Goal: Communication & Community: Connect with others

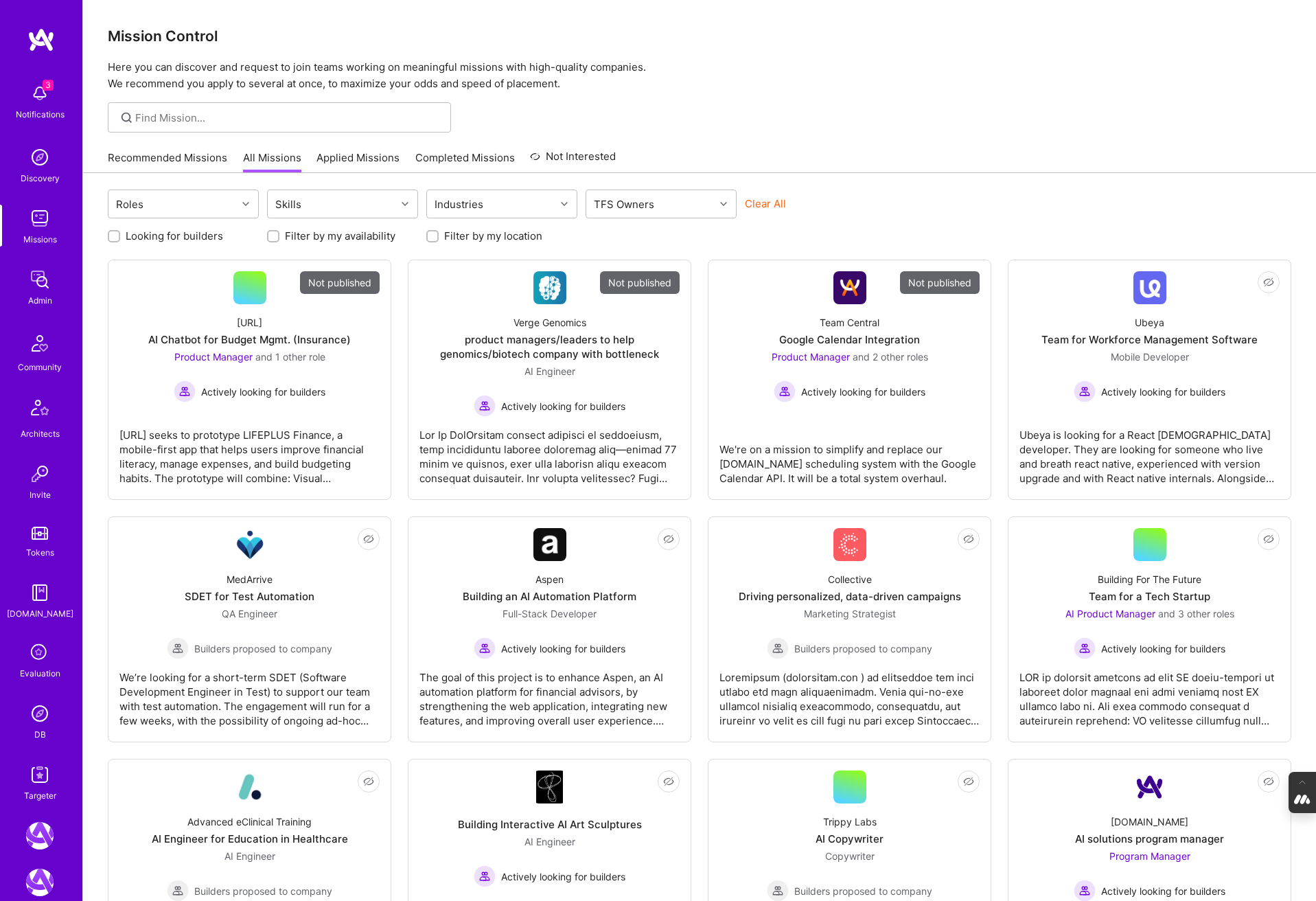
click at [38, 653] on icon at bounding box center [40, 653] width 26 height 26
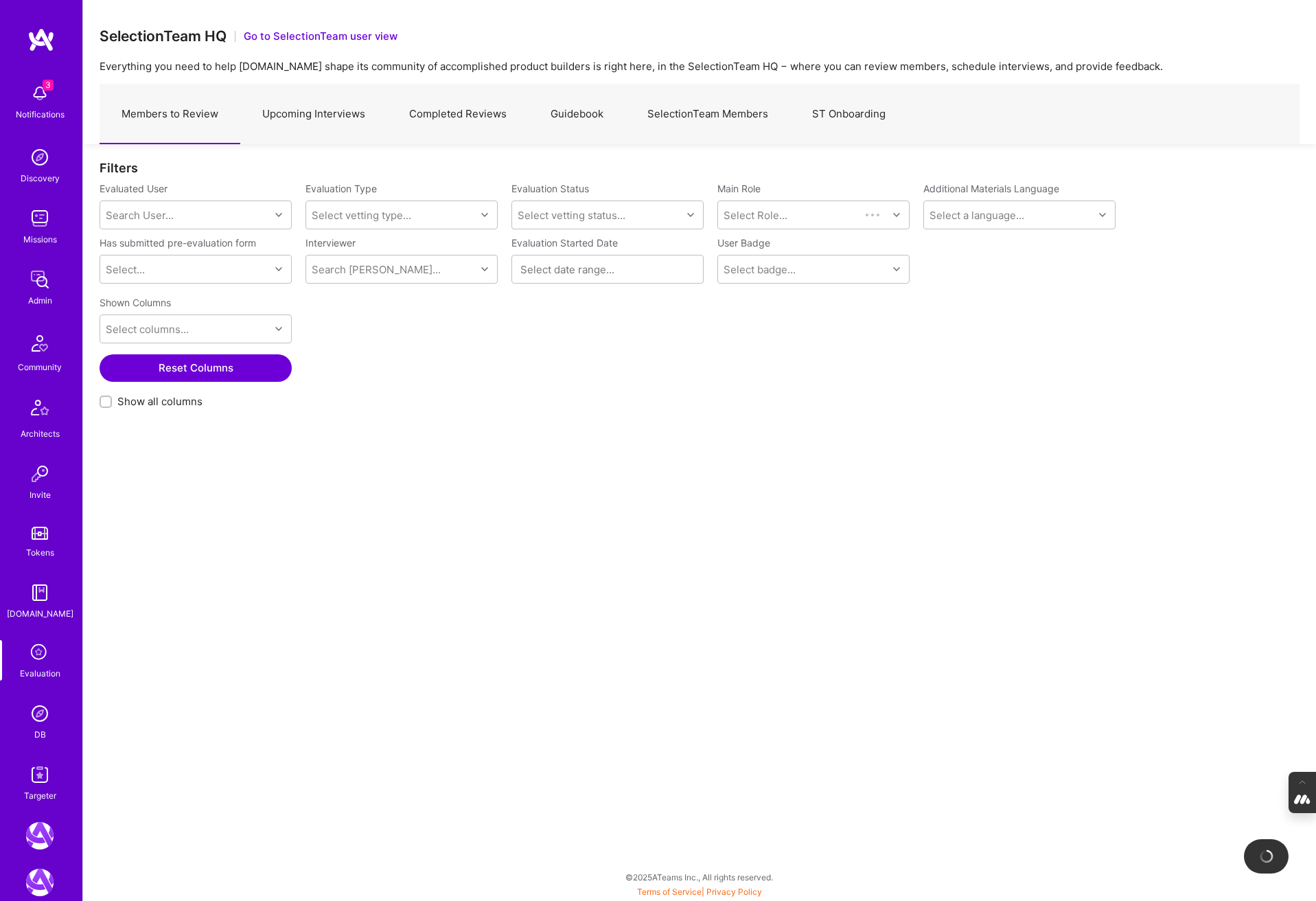
click at [325, 120] on link "Upcoming Interviews" at bounding box center [313, 114] width 147 height 59
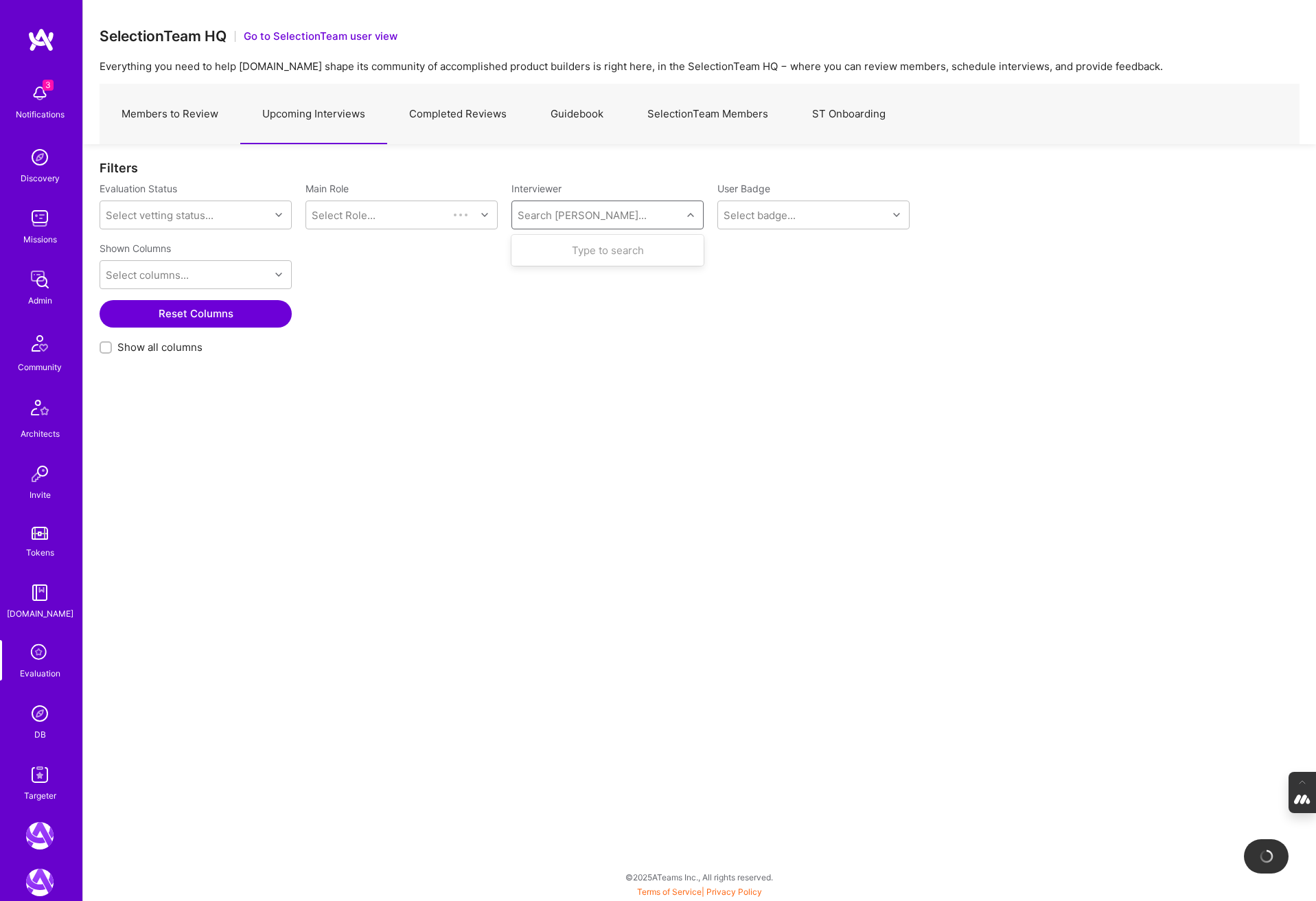
click at [558, 211] on div "Search Vetter..." at bounding box center [581, 215] width 129 height 14
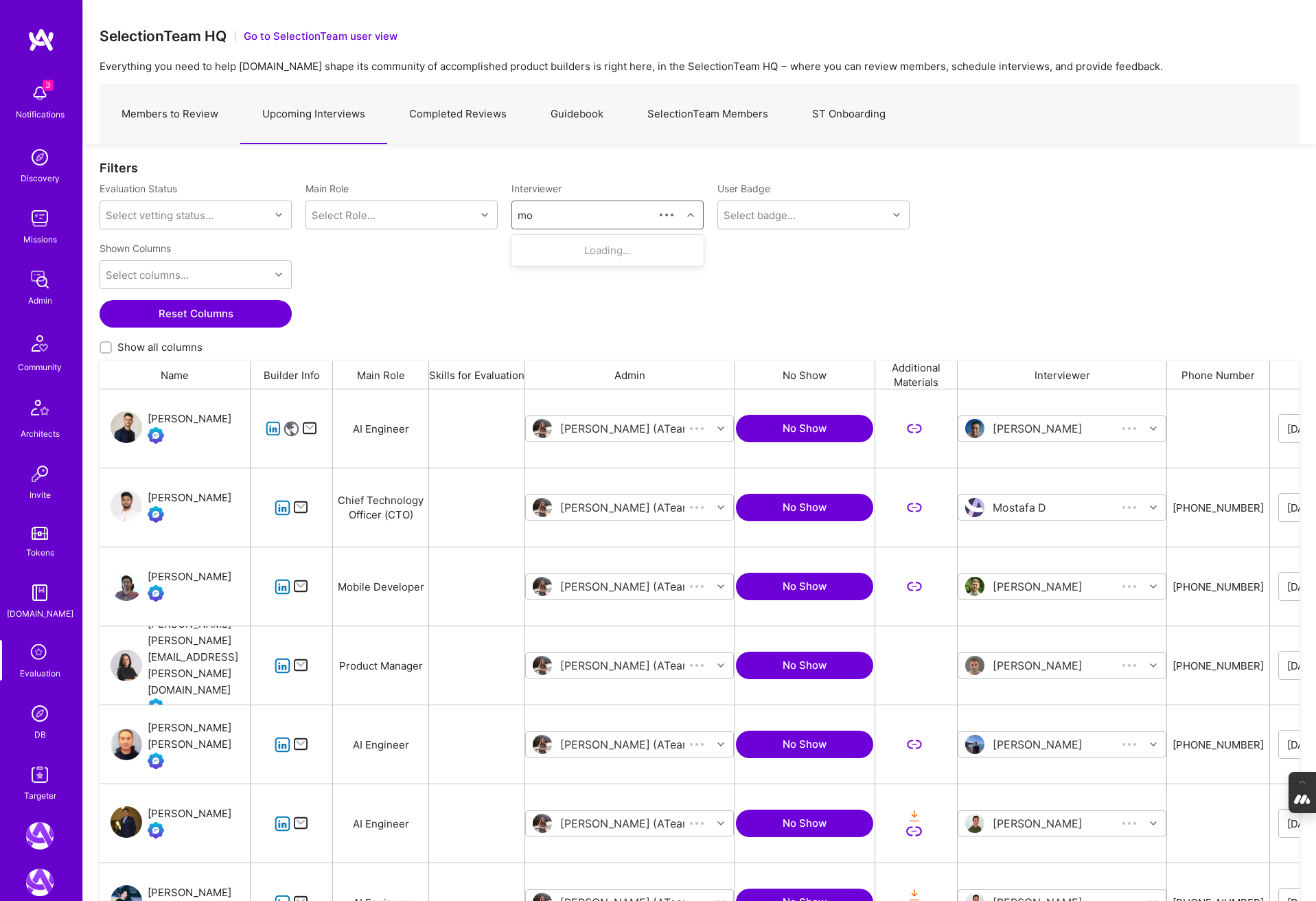
scroll to position [757, 1200]
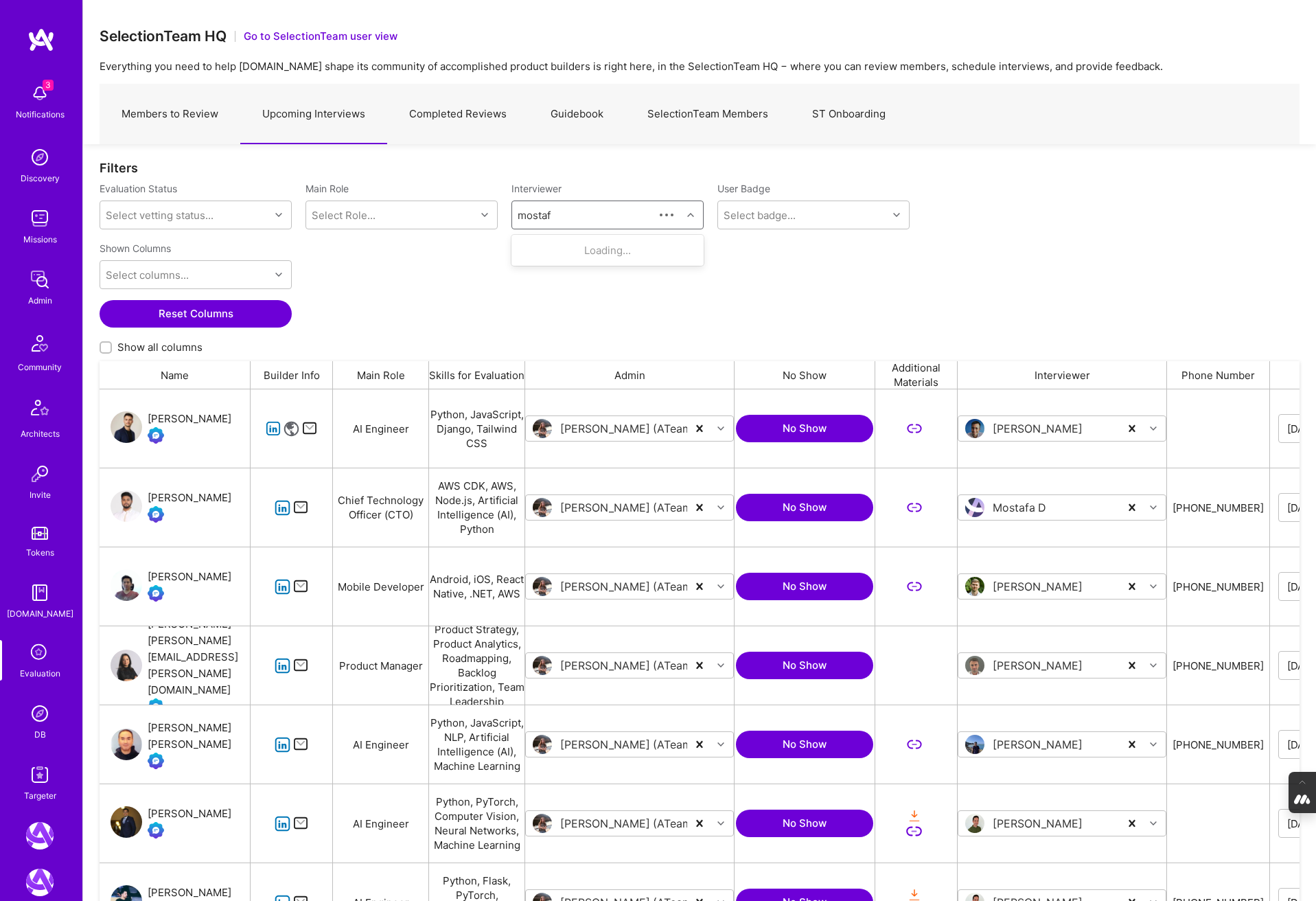
type input "mostafa"
click at [586, 287] on div "Mostafa D" at bounding box center [590, 290] width 69 height 14
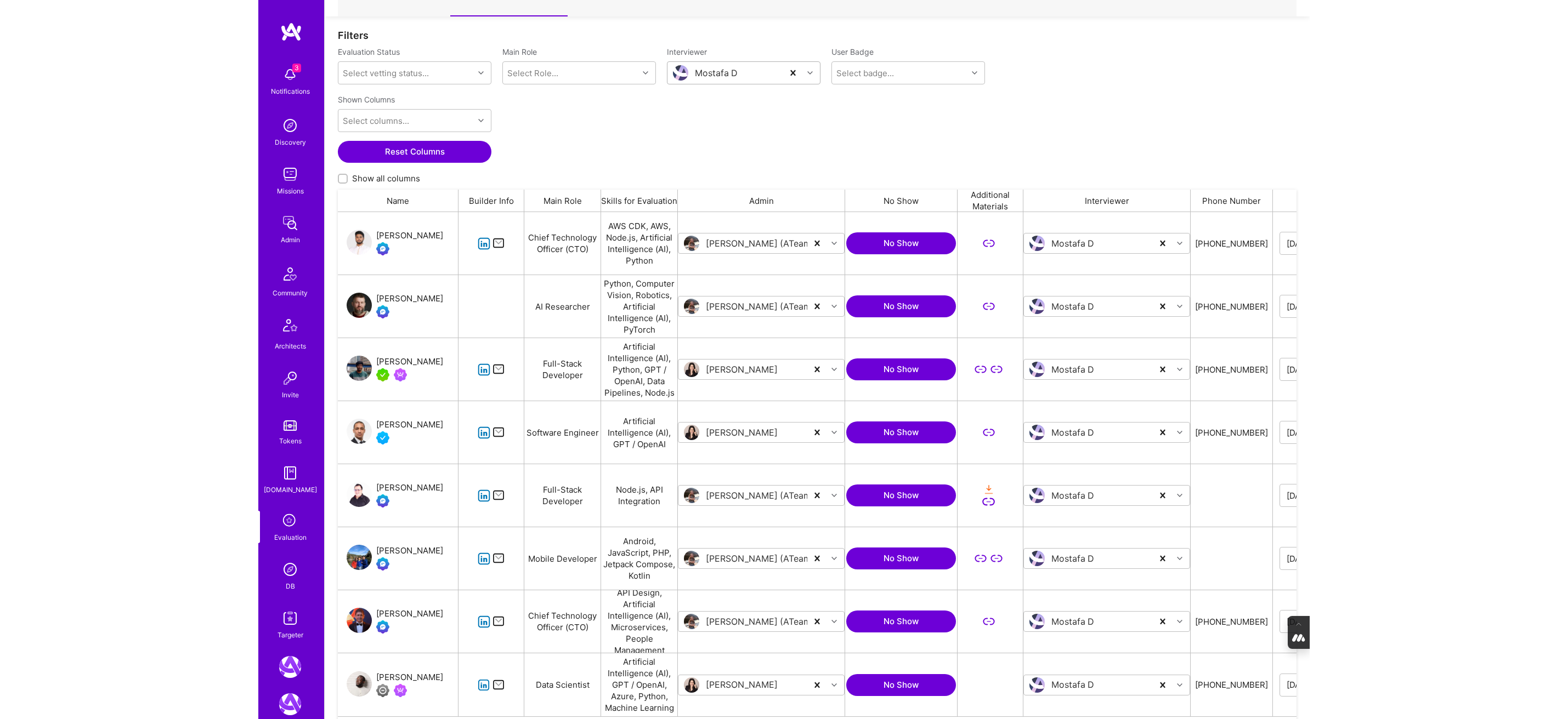
scroll to position [165, 0]
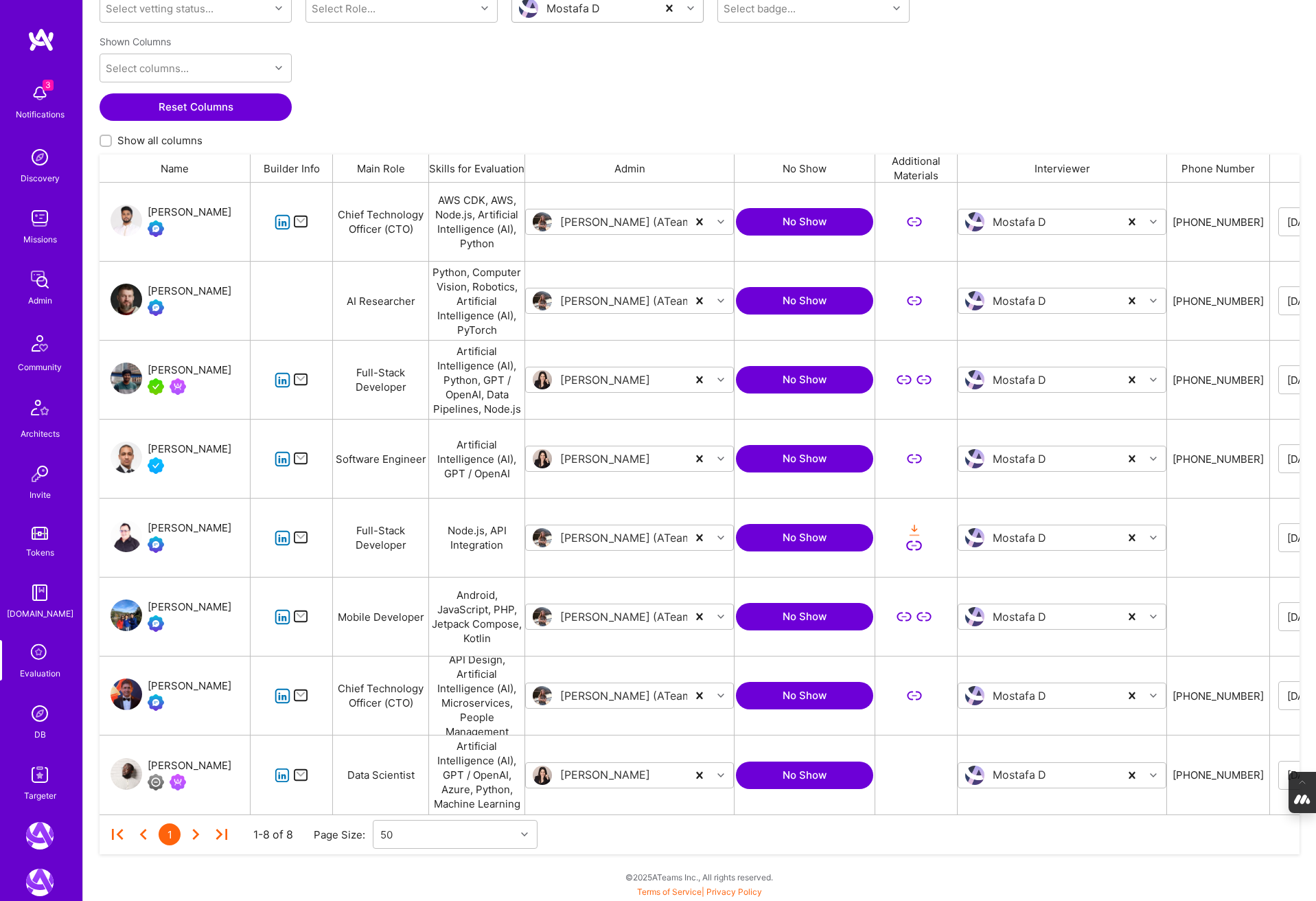
click at [177, 686] on div "[PERSON_NAME]" at bounding box center [190, 686] width 84 height 17
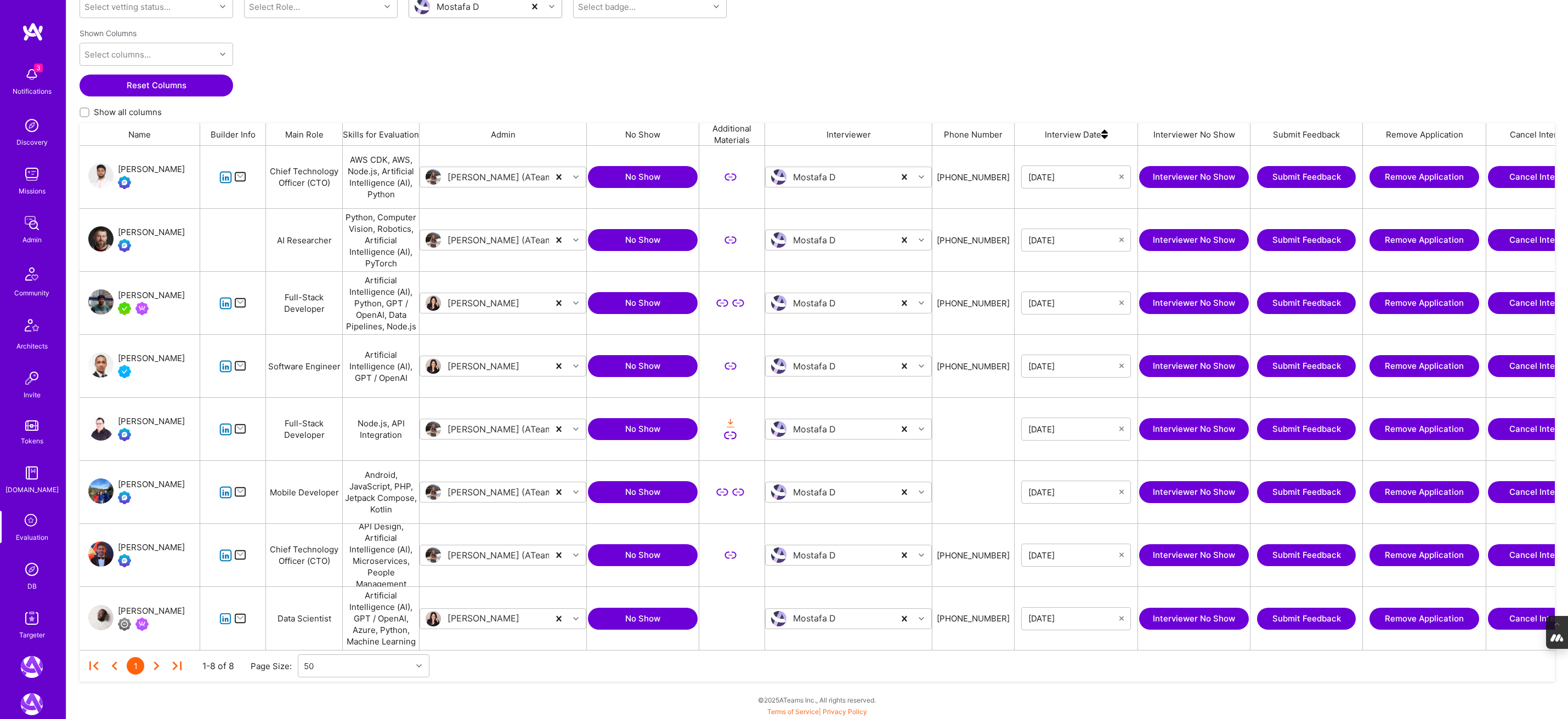
scroll to position [0, 0]
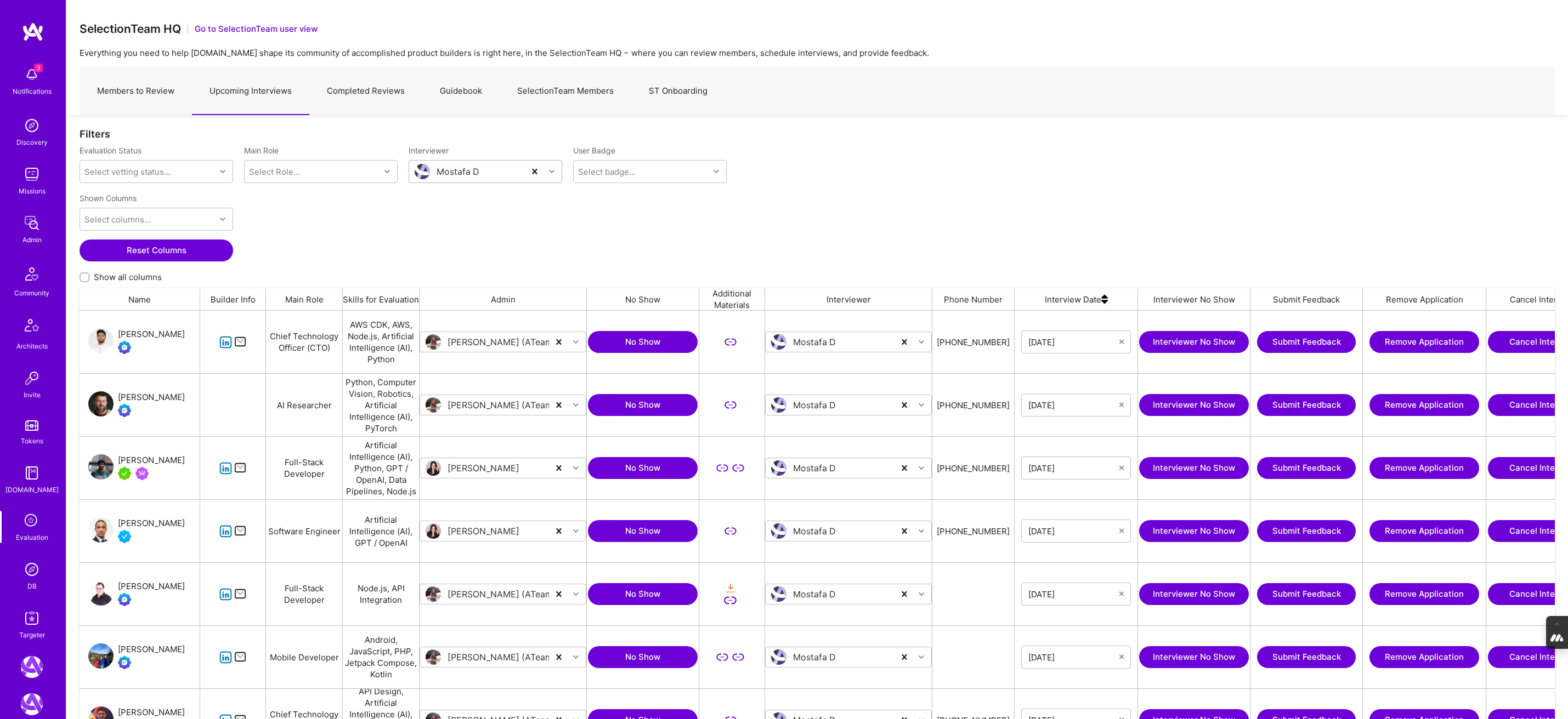
click at [138, 83] on link "Members to Review" at bounding box center [136, 91] width 113 height 47
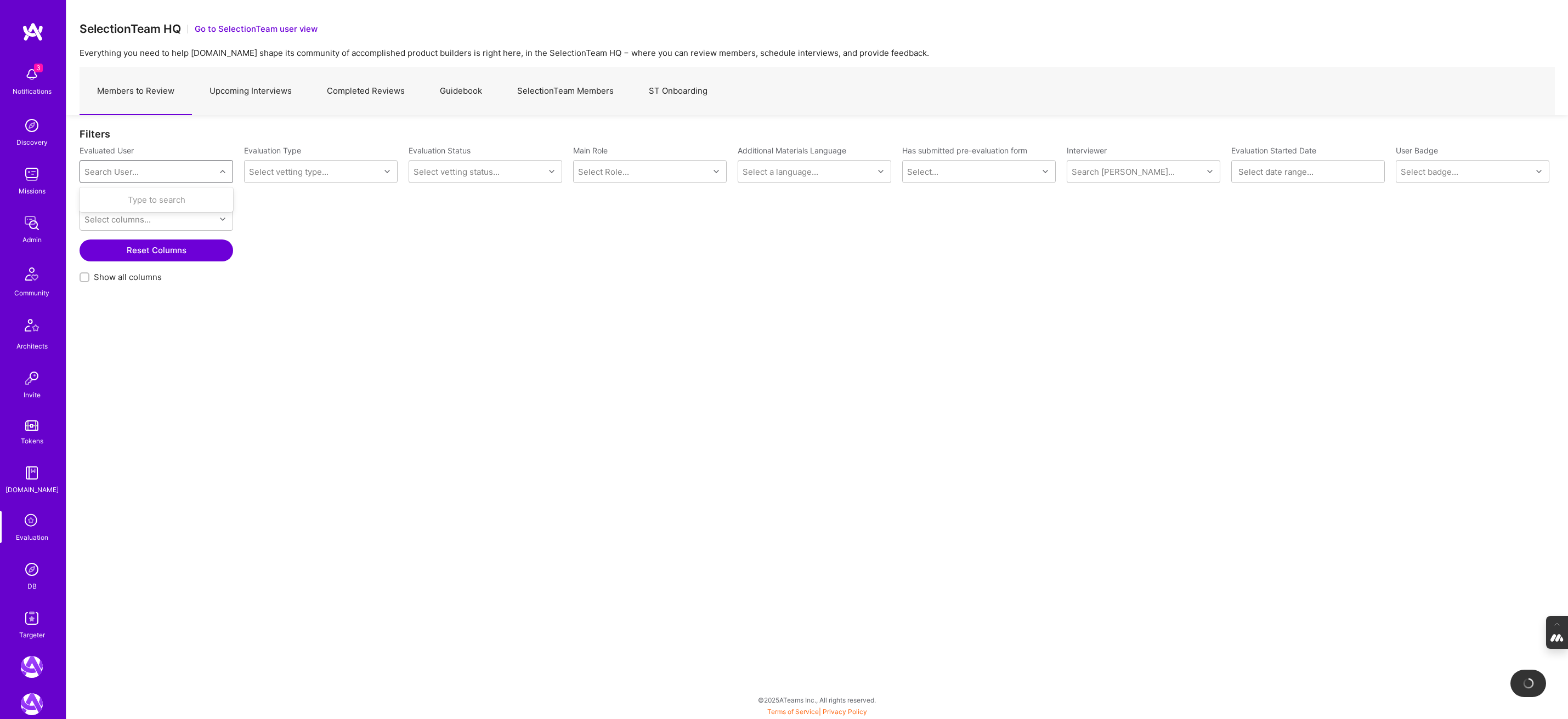
click at [104, 178] on div "Search User..." at bounding box center [148, 172] width 136 height 22
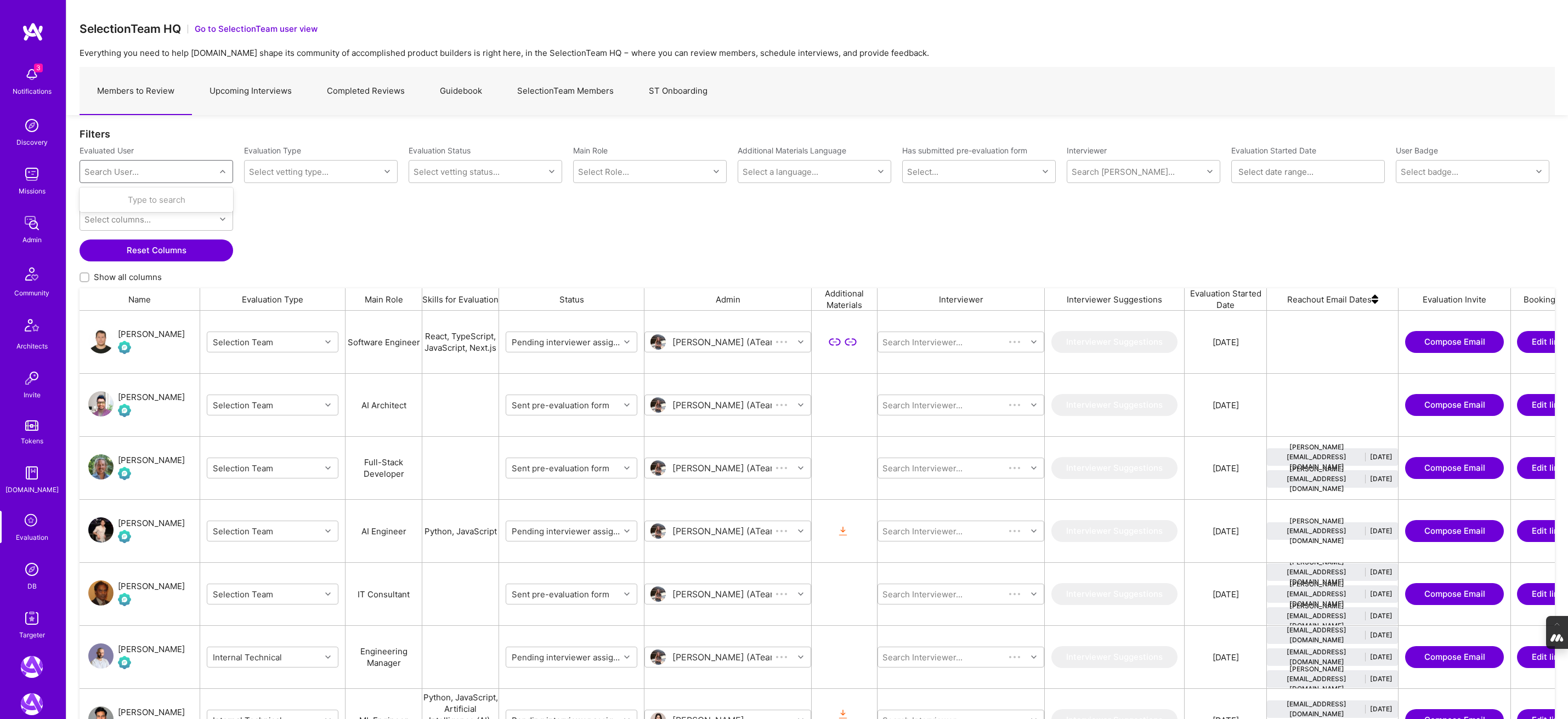
scroll to position [604, 1475]
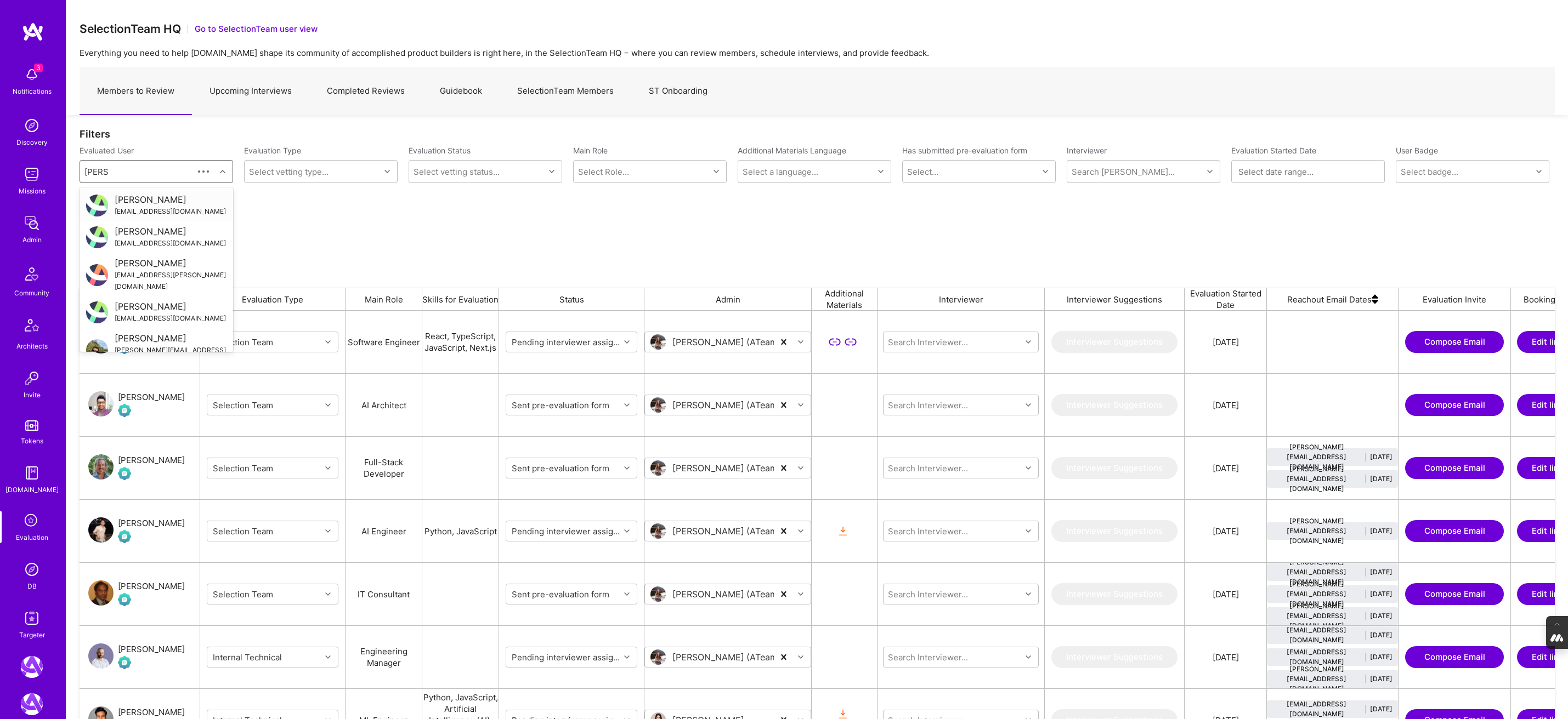
type input "adil mu"
click at [149, 210] on div "adilmubeenwork@gmail.com" at bounding box center [170, 211] width 111 height 12
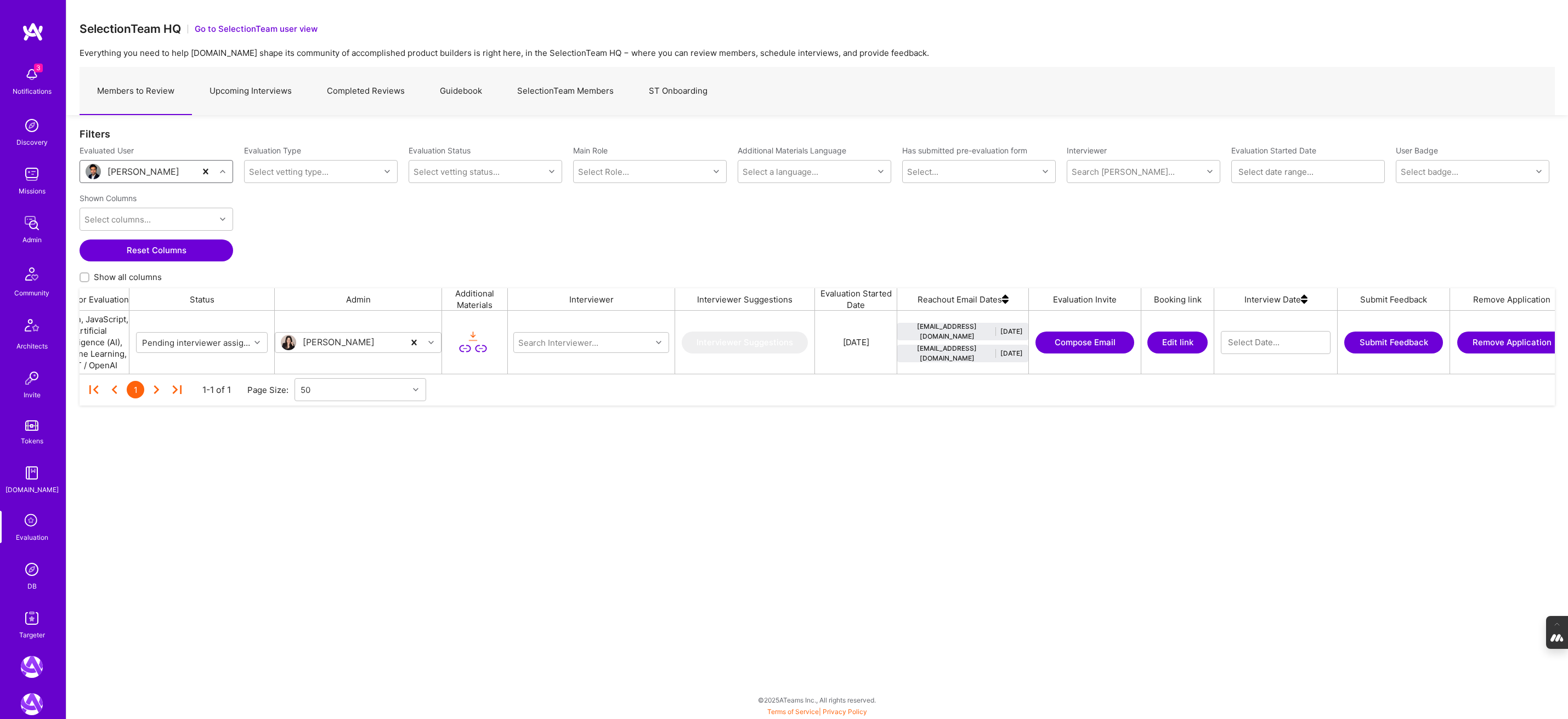
scroll to position [0, 396]
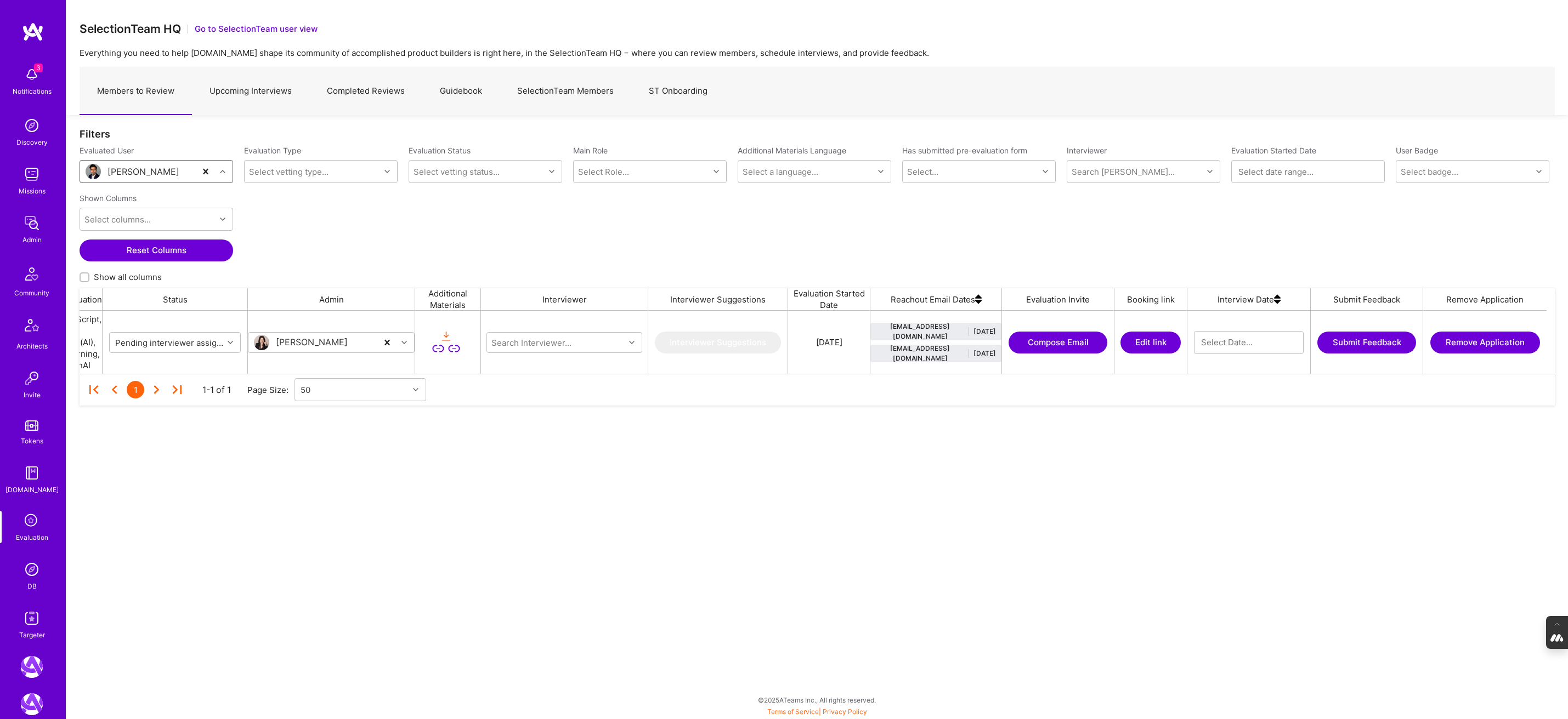
click at [1066, 338] on button "Compose Email" at bounding box center [1058, 342] width 99 height 22
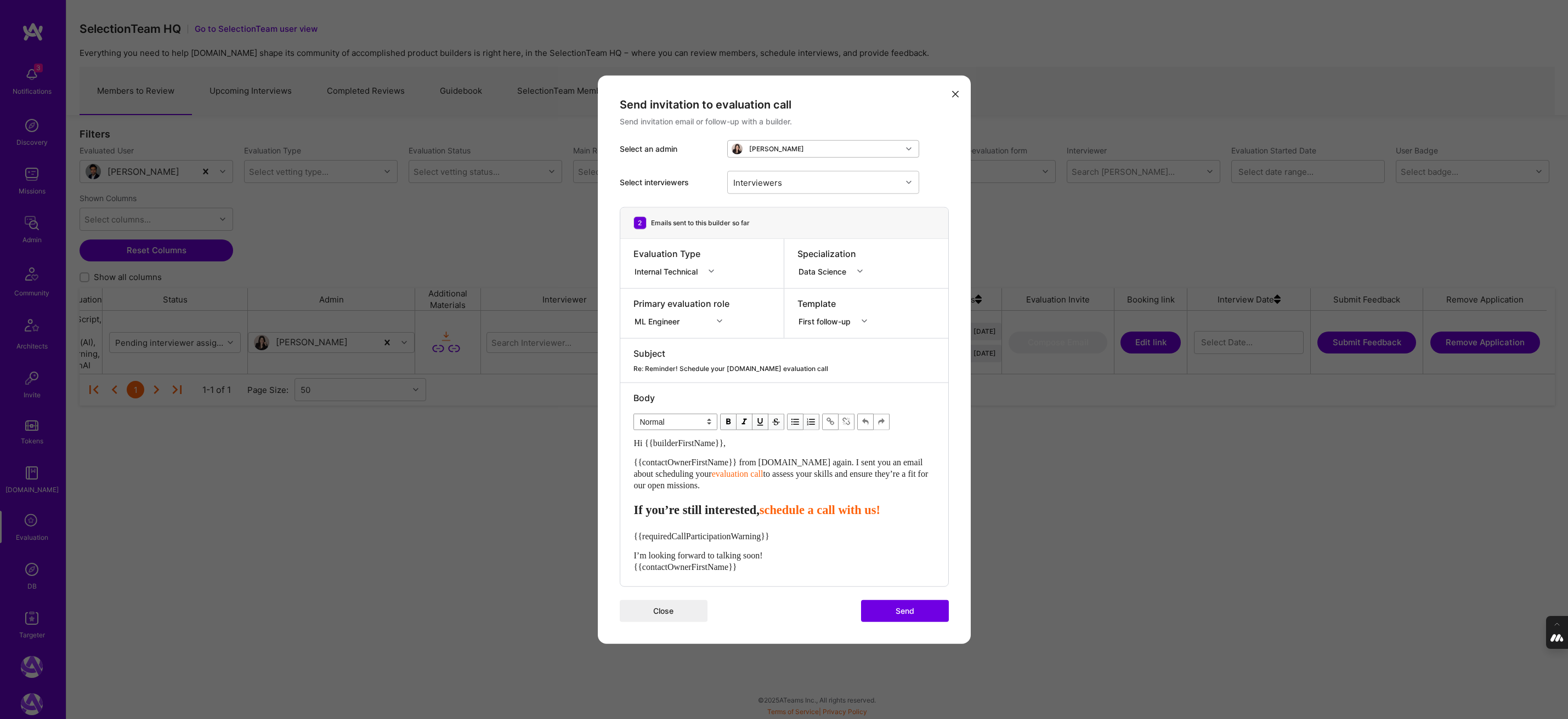
click at [909, 152] on div "modal" at bounding box center [910, 148] width 17 height 14
click at [903, 116] on div "Send invitation email or follow-up with a builder." at bounding box center [784, 122] width 329 height 11
click at [796, 145] on div "[PERSON_NAME]" at bounding box center [815, 149] width 174 height 16
click at [934, 162] on div "Select interviewers Interviewers" at bounding box center [784, 182] width 329 height 49
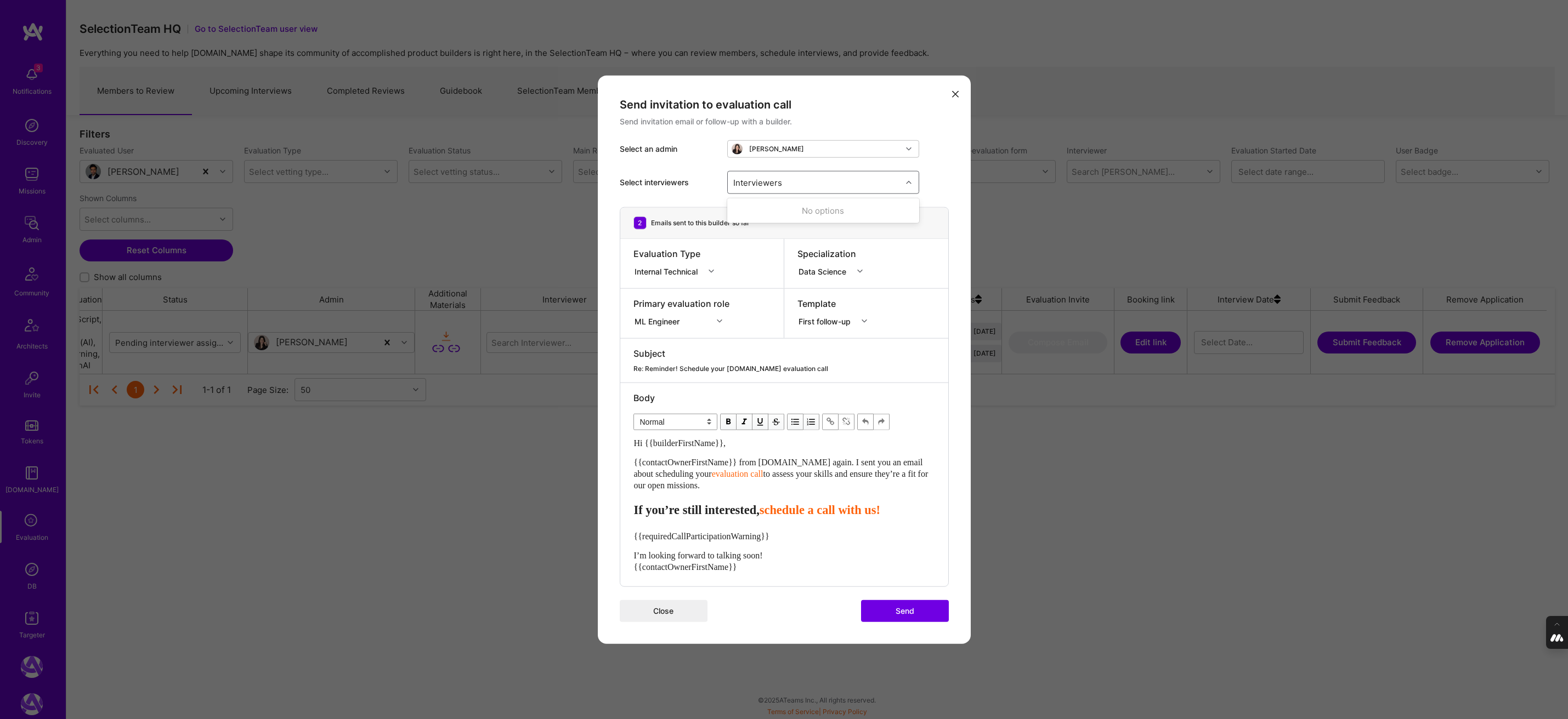
click at [832, 179] on div "Interviewers" at bounding box center [815, 182] width 174 height 22
type input "pedro"
click at [738, 212] on input "modal" at bounding box center [740, 211] width 8 height 8
checkbox input "true"
click at [844, 469] on span "to assess your skills and ensure they’re a fit for our open missions." at bounding box center [782, 479] width 296 height 21
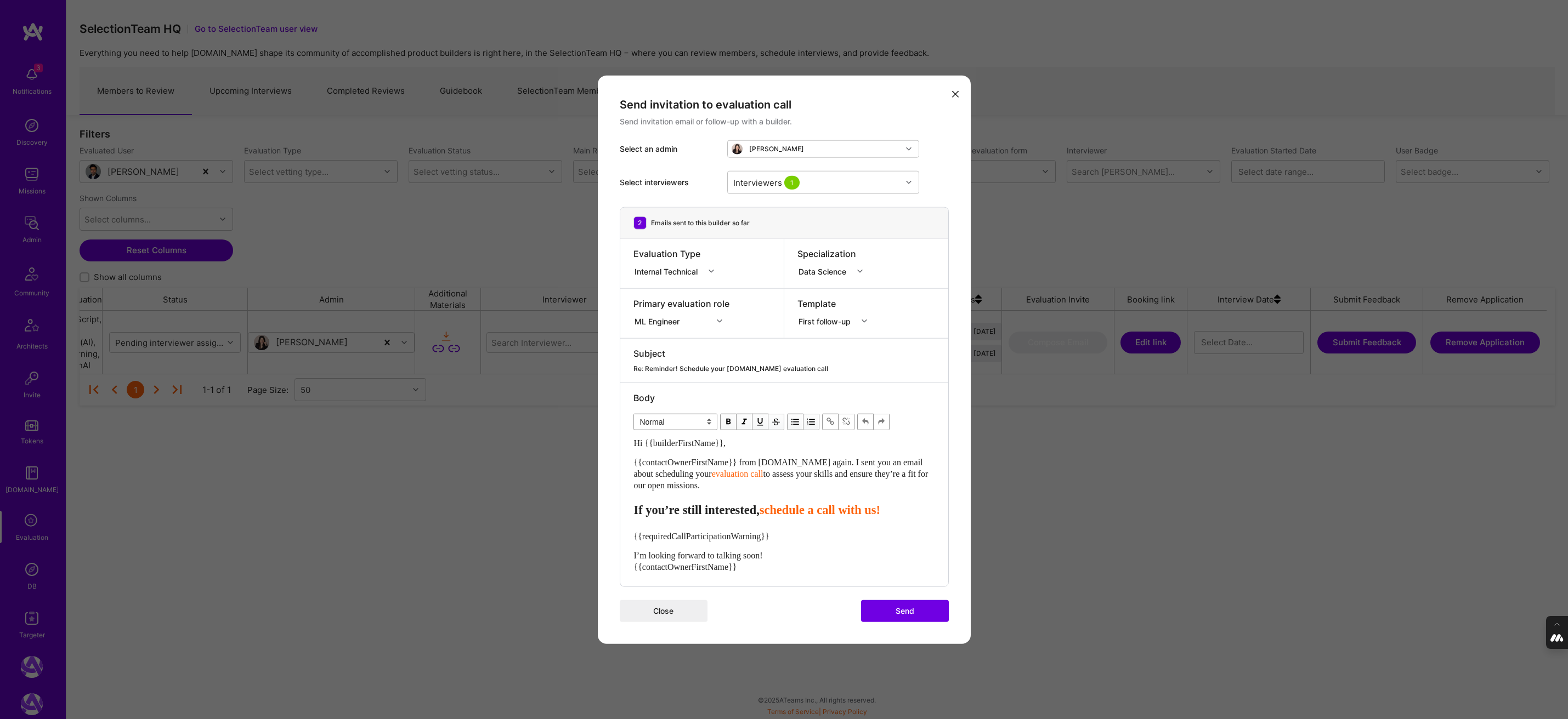
drag, startPoint x: 825, startPoint y: 460, endPoint x: 825, endPoint y: 485, distance: 25.0
click at [825, 485] on div "{{contactOwnerFirstName}} from A.Team again. I sent you an email about scheduli…" at bounding box center [785, 474] width 301 height 35
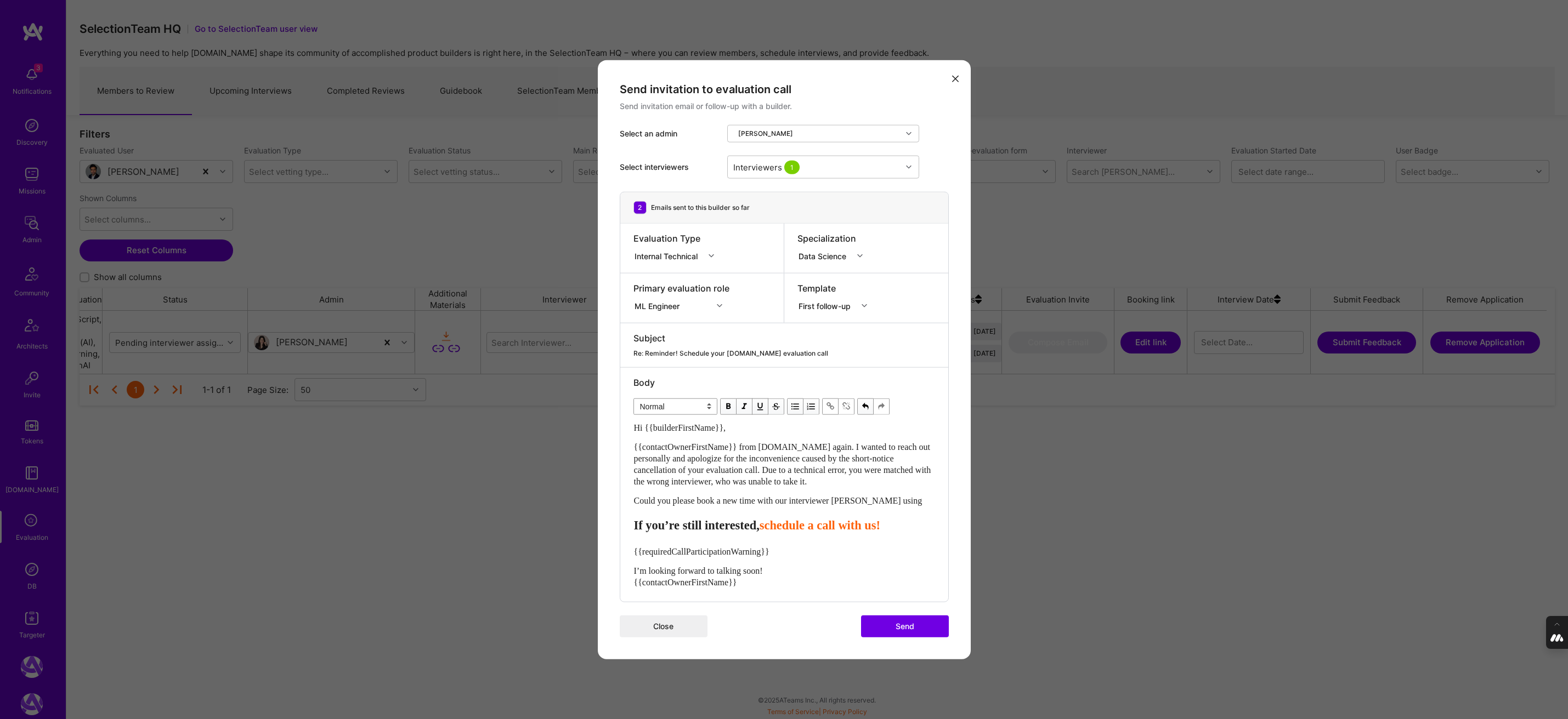
click at [880, 523] on span "schedule a call with us!" at bounding box center [820, 525] width 121 height 14
drag, startPoint x: 647, startPoint y: 531, endPoint x: 620, endPoint y: 511, distance: 33.6
click at [620, 511] on div "Body Normal Heading Large Heading Medium Heading Small Heading Small Hi {{build…" at bounding box center [784, 485] width 328 height 234
select select "unstyled"
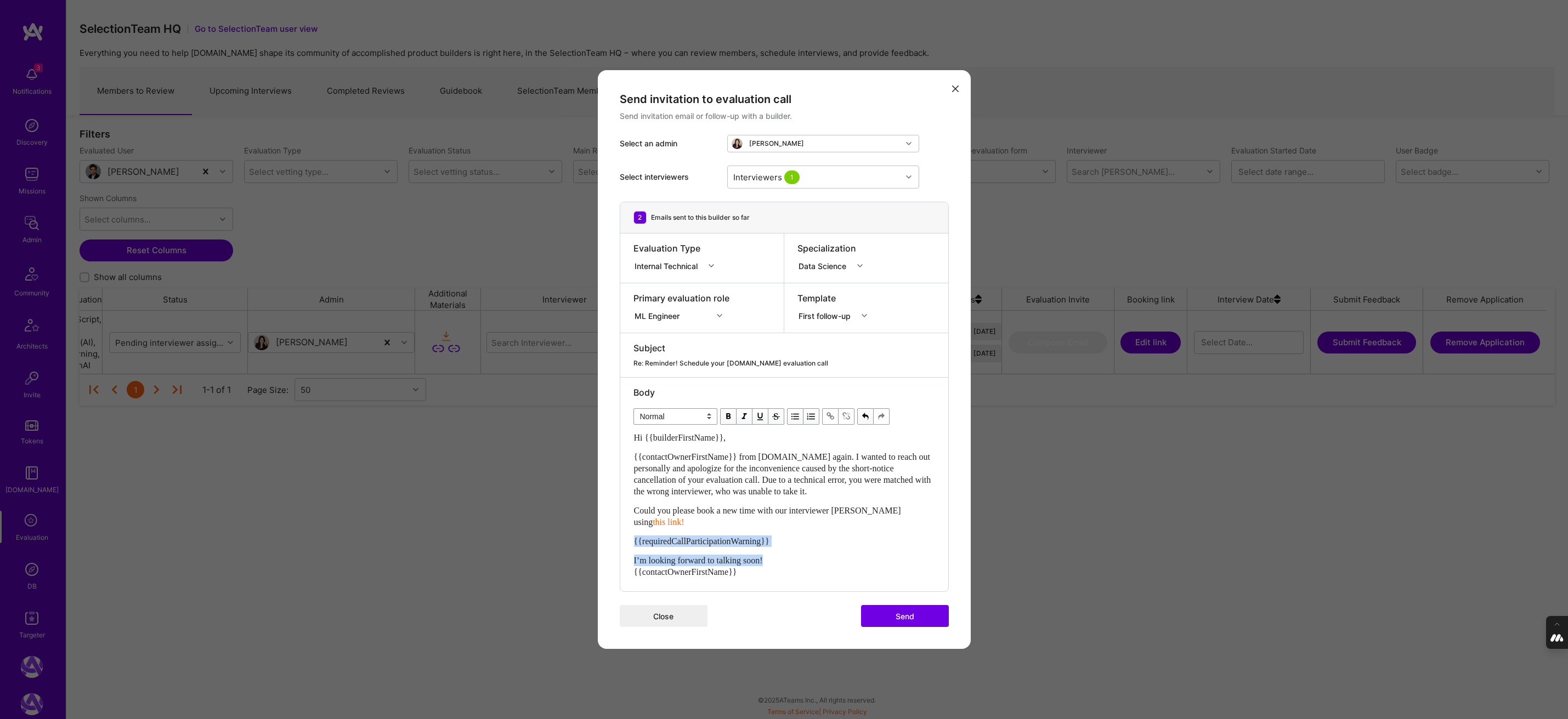
drag, startPoint x: 776, startPoint y: 554, endPoint x: 625, endPoint y: 532, distance: 152.6
click at [625, 532] on div "Body Normal Heading Large Heading Medium Heading Small Normal Hi {{builderFirst…" at bounding box center [784, 484] width 328 height 214
click at [816, 186] on div "Interviewers 1" at bounding box center [815, 177] width 174 height 22
click at [936, 168] on div "Select interviewers Interviewers 1" at bounding box center [784, 176] width 329 height 49
click at [712, 487] on span "{{contactOwnerFirstName}} from A.Team again. I wanted to reach out personally a…" at bounding box center [784, 474] width 299 height 44
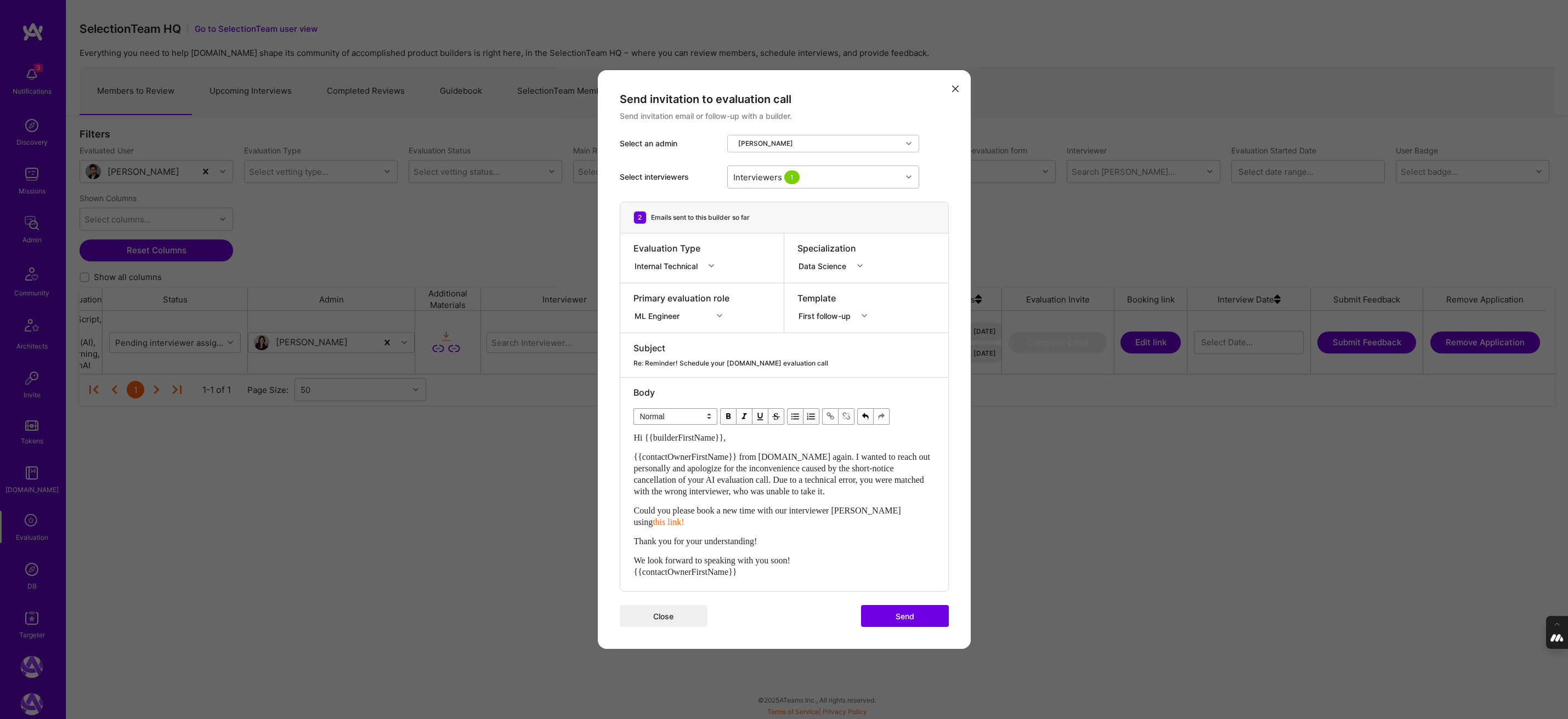
click at [816, 179] on div "Interviewers 1" at bounding box center [815, 177] width 174 height 22
click at [934, 181] on div "Select interviewers option Pedro Nogueira, selected. option Pedro Nogueira sele…" at bounding box center [784, 176] width 329 height 49
click at [906, 608] on button "Send" at bounding box center [905, 616] width 88 height 22
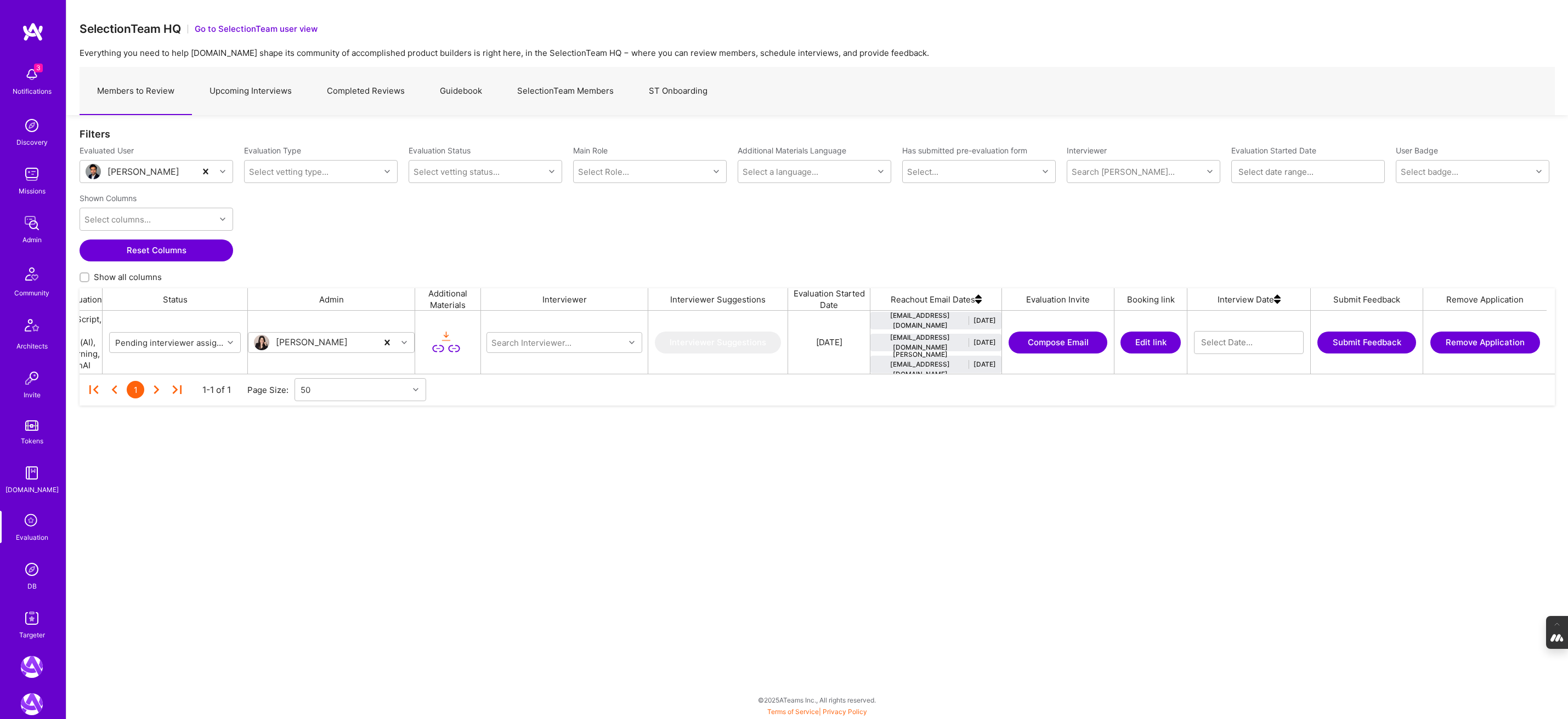
scroll to position [0, 0]
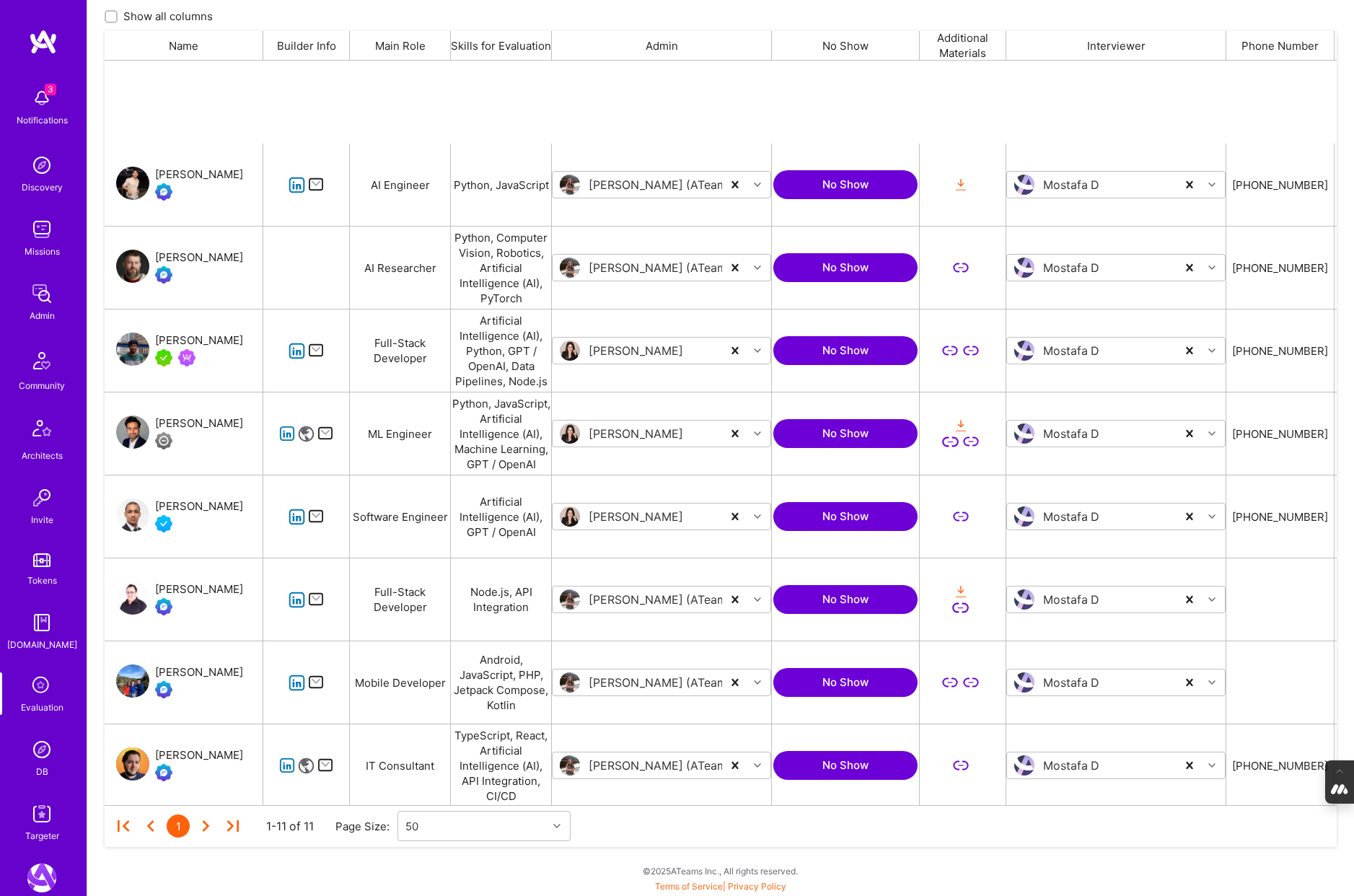
scroll to position [745, 1232]
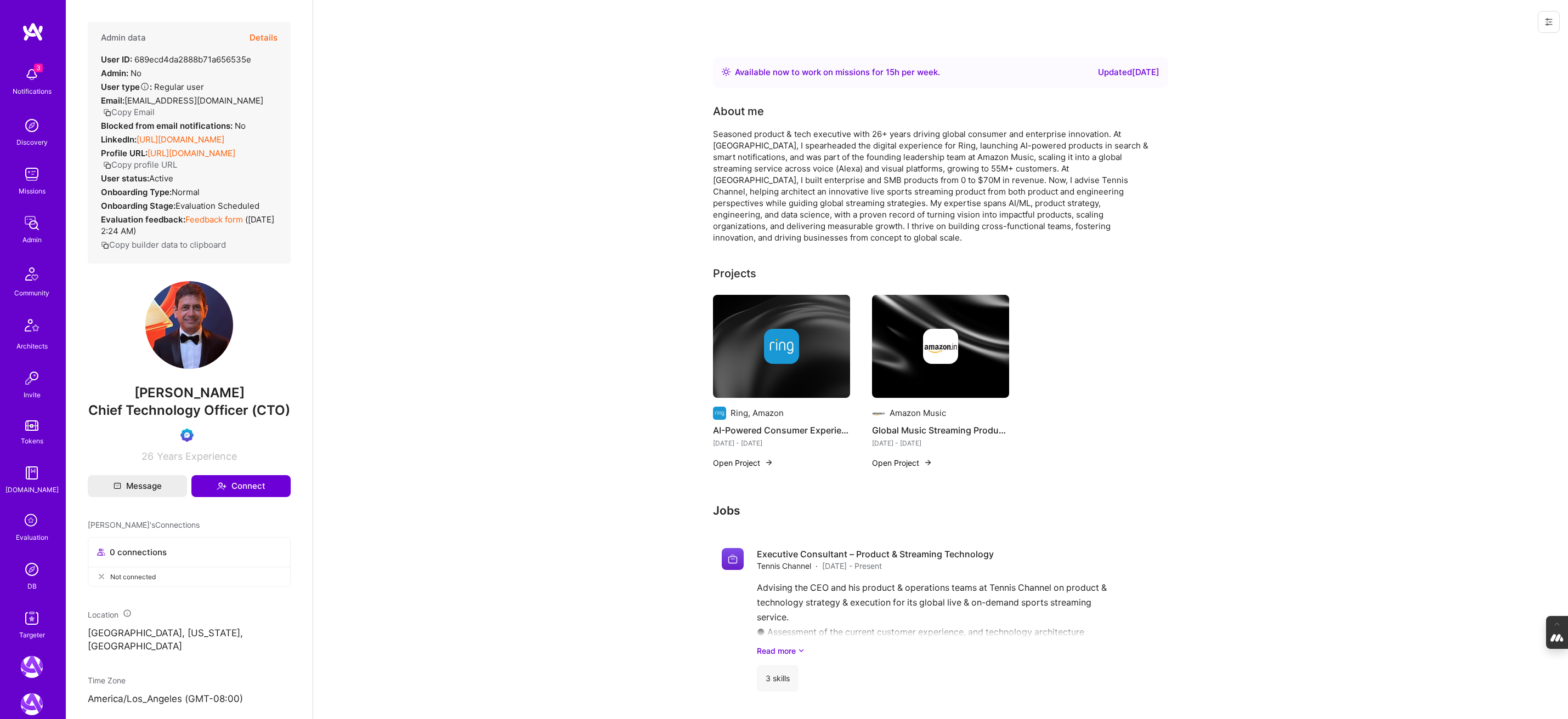
click at [1051, 21] on icon at bounding box center [1549, 22] width 9 height 9
click at [1051, 49] on button "Login as Alok" at bounding box center [1509, 47] width 102 height 28
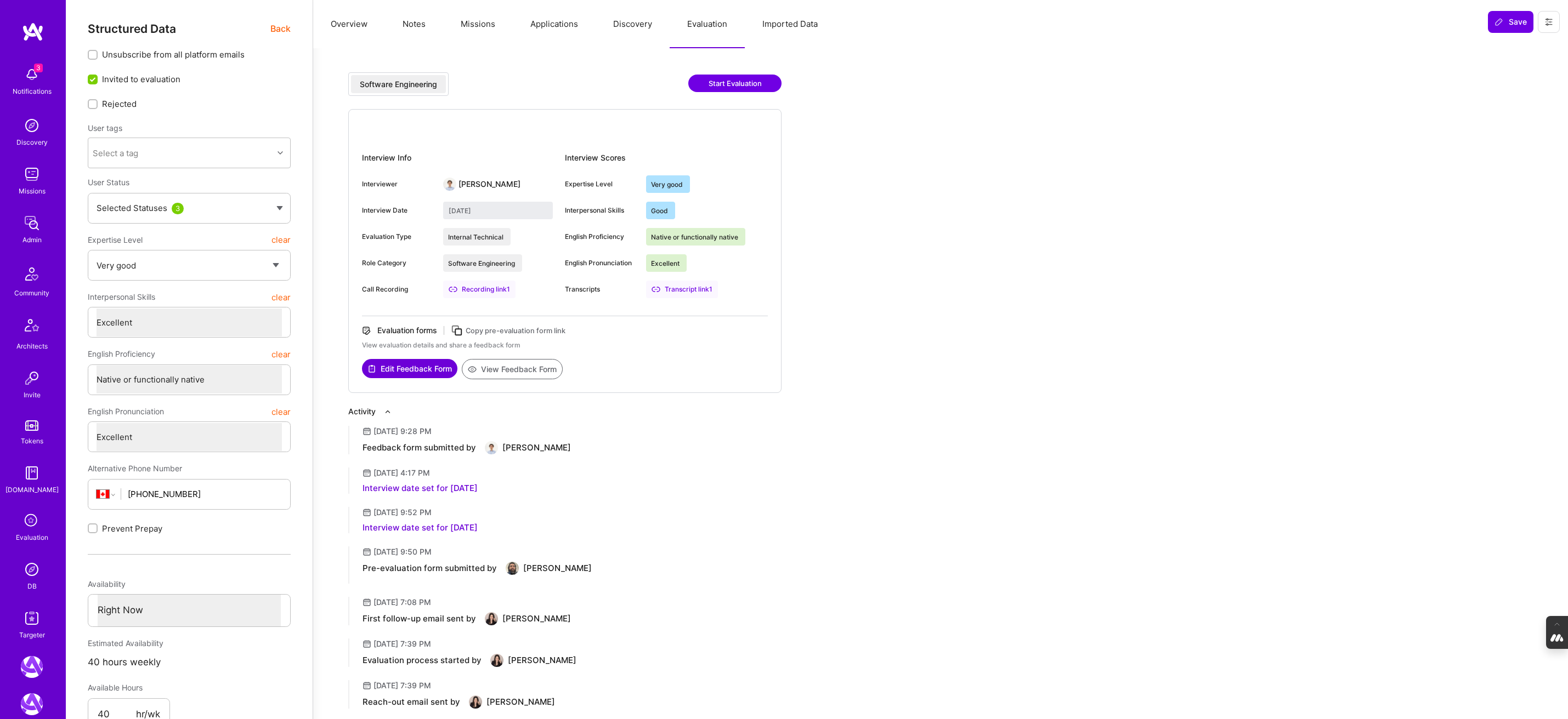
select select "5"
select select "7"
select select "CA"
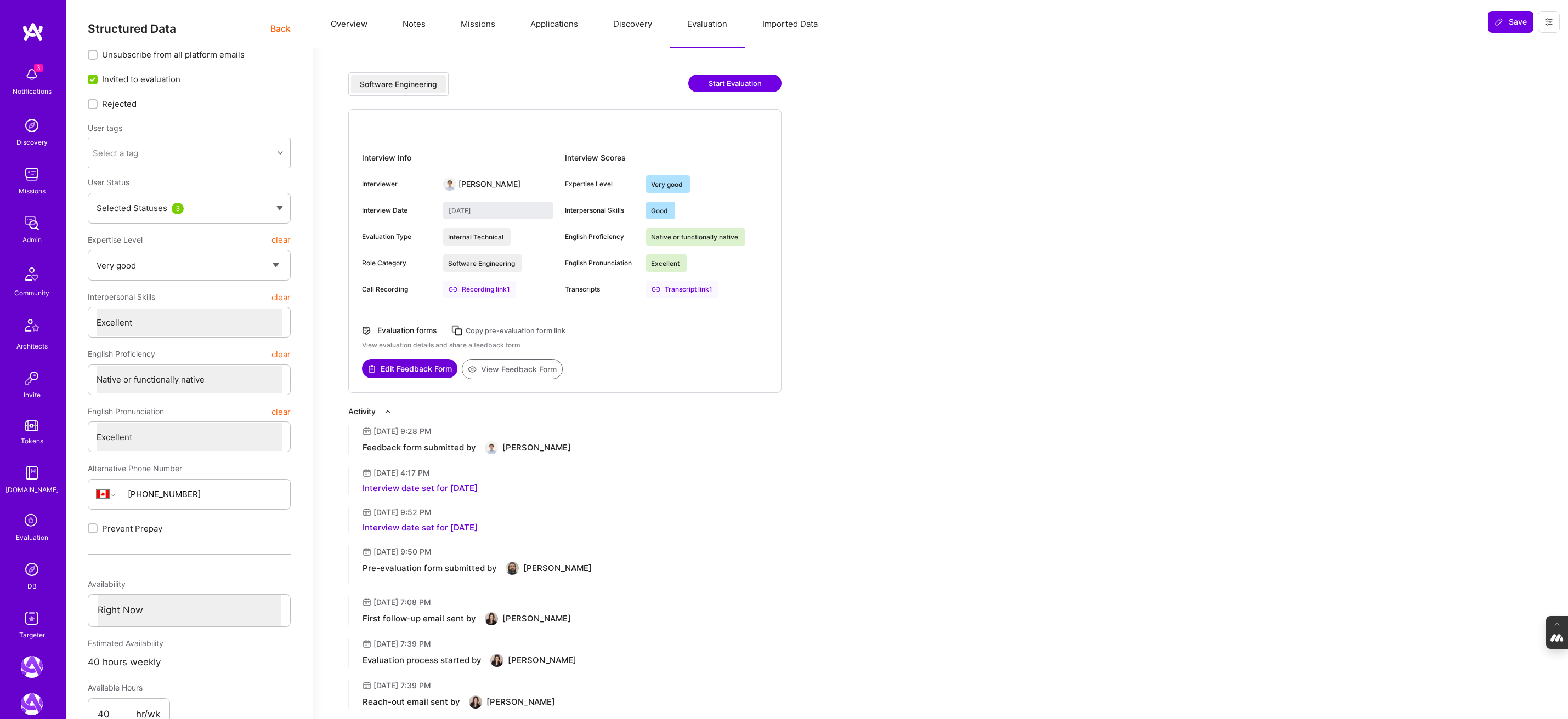
select select "Right Now"
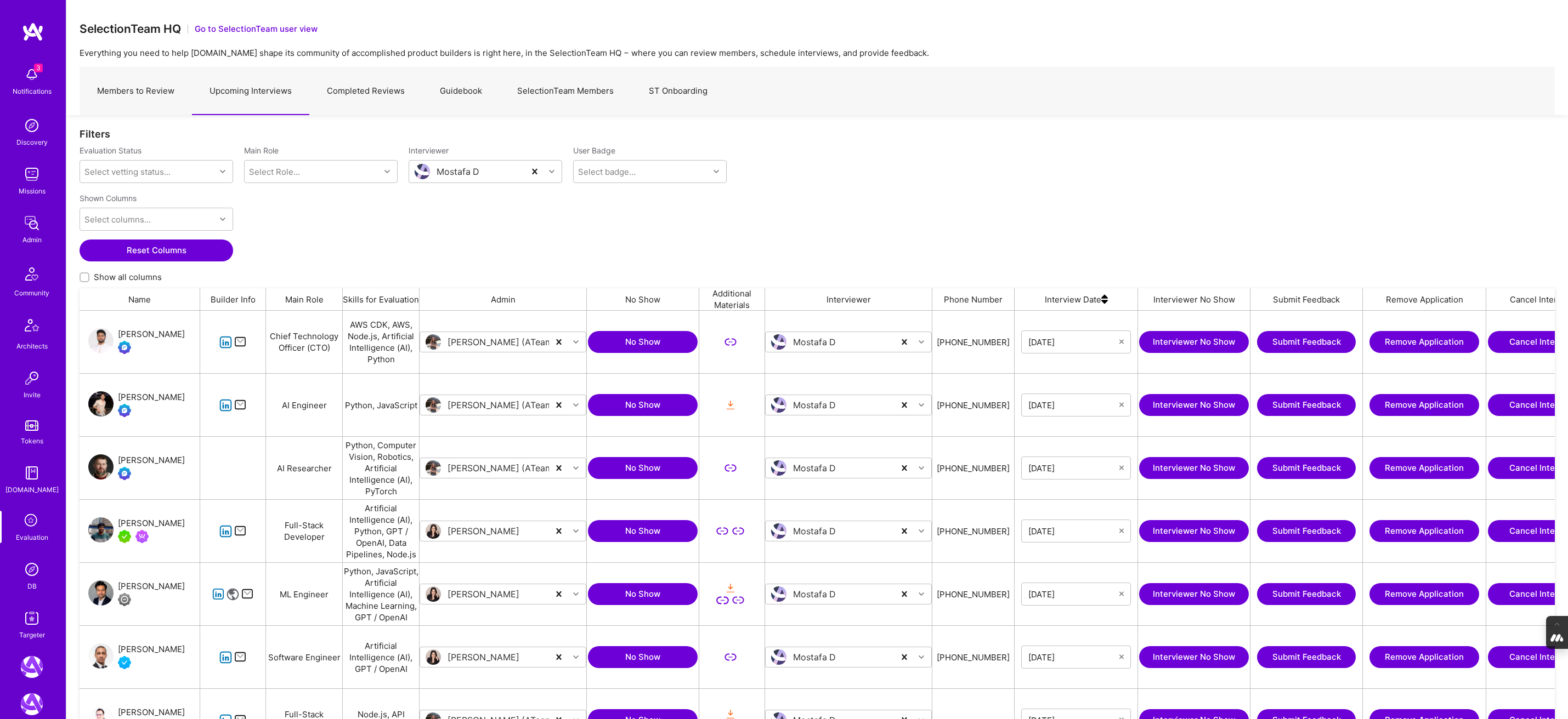
scroll to position [265, 0]
